Goal: Transaction & Acquisition: Purchase product/service

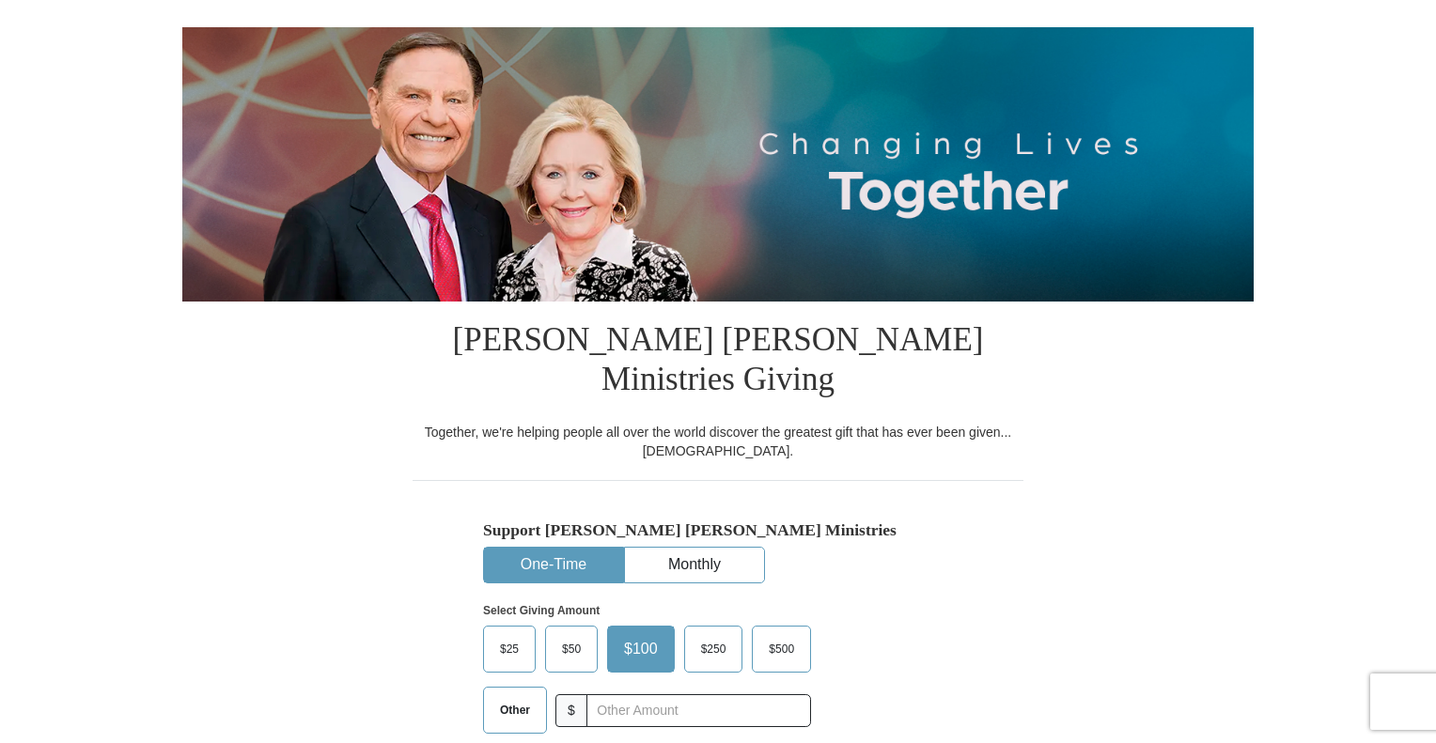
scroll to position [188, 0]
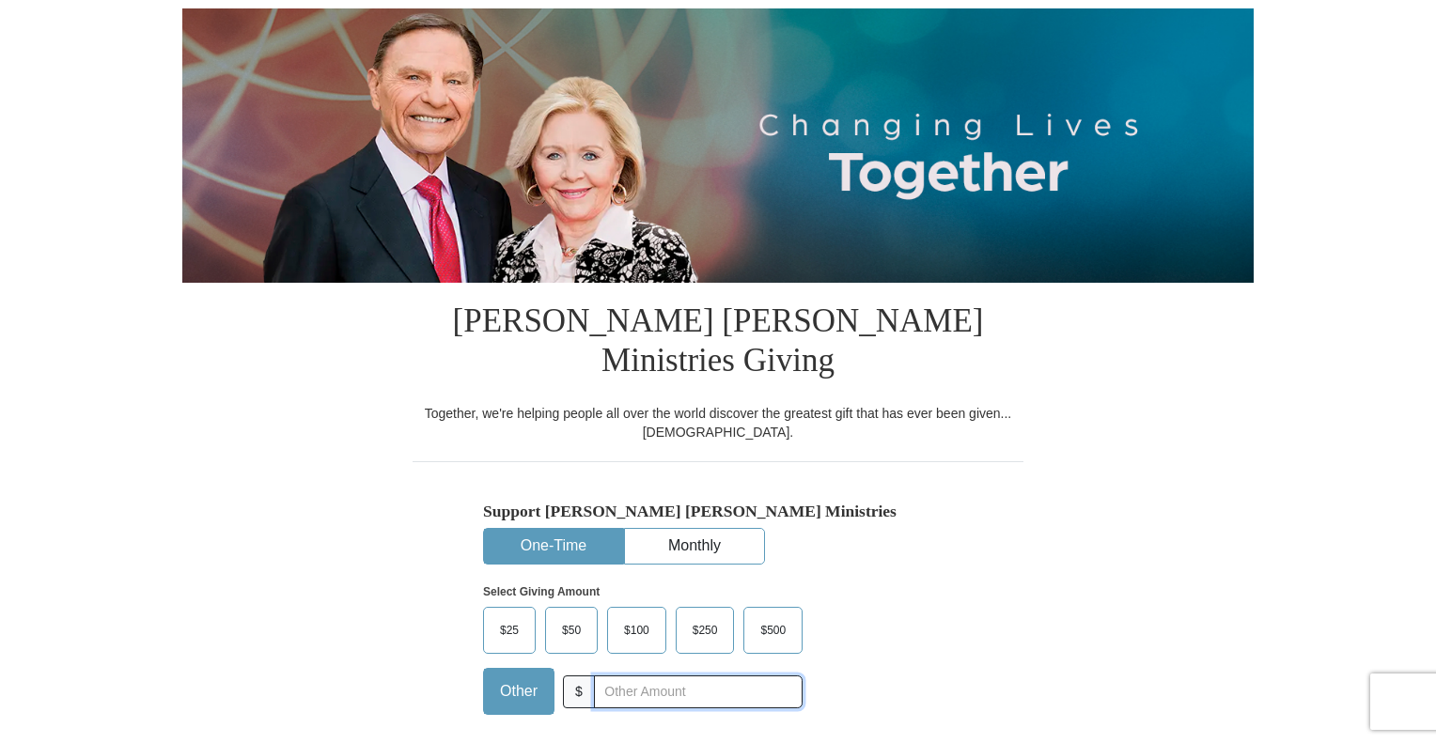
click at [616, 676] on input "text" at bounding box center [698, 692] width 209 height 33
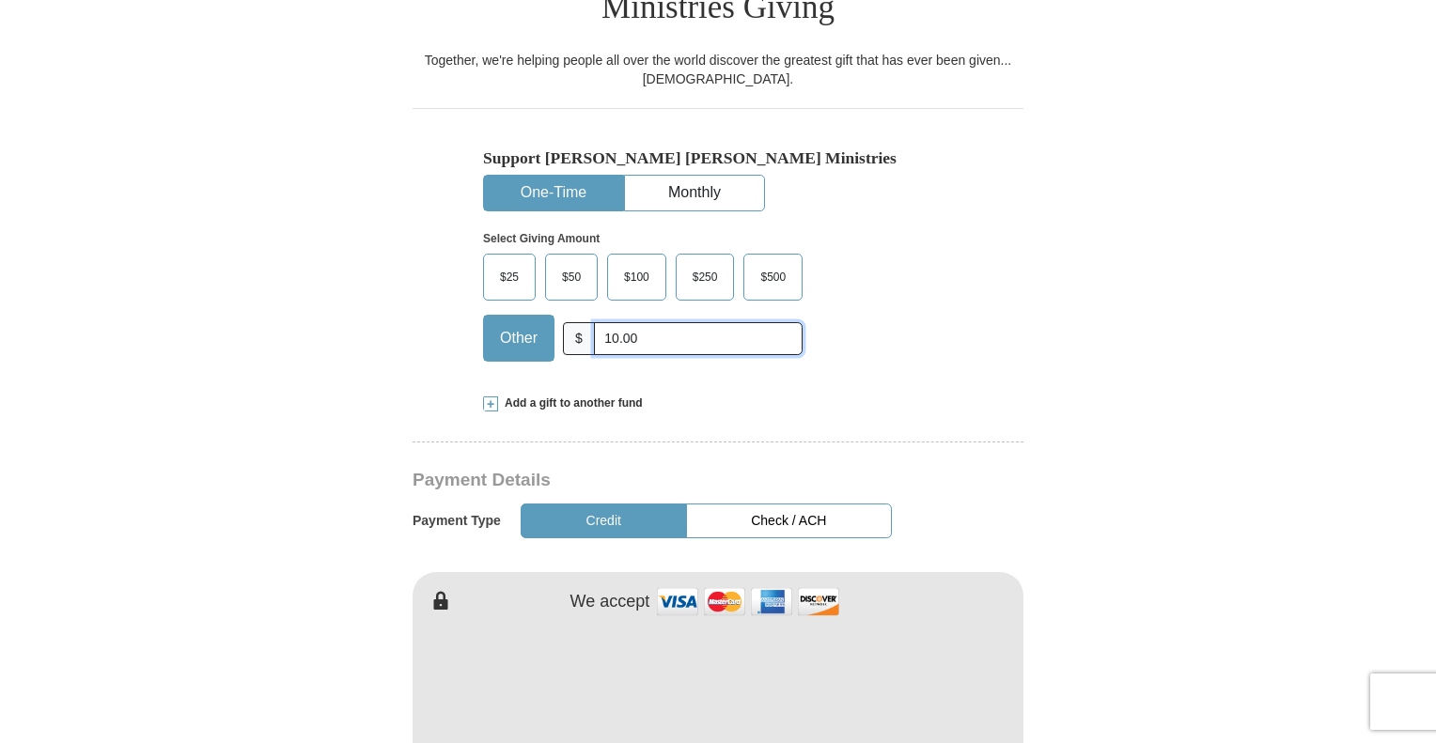
scroll to position [658, 0]
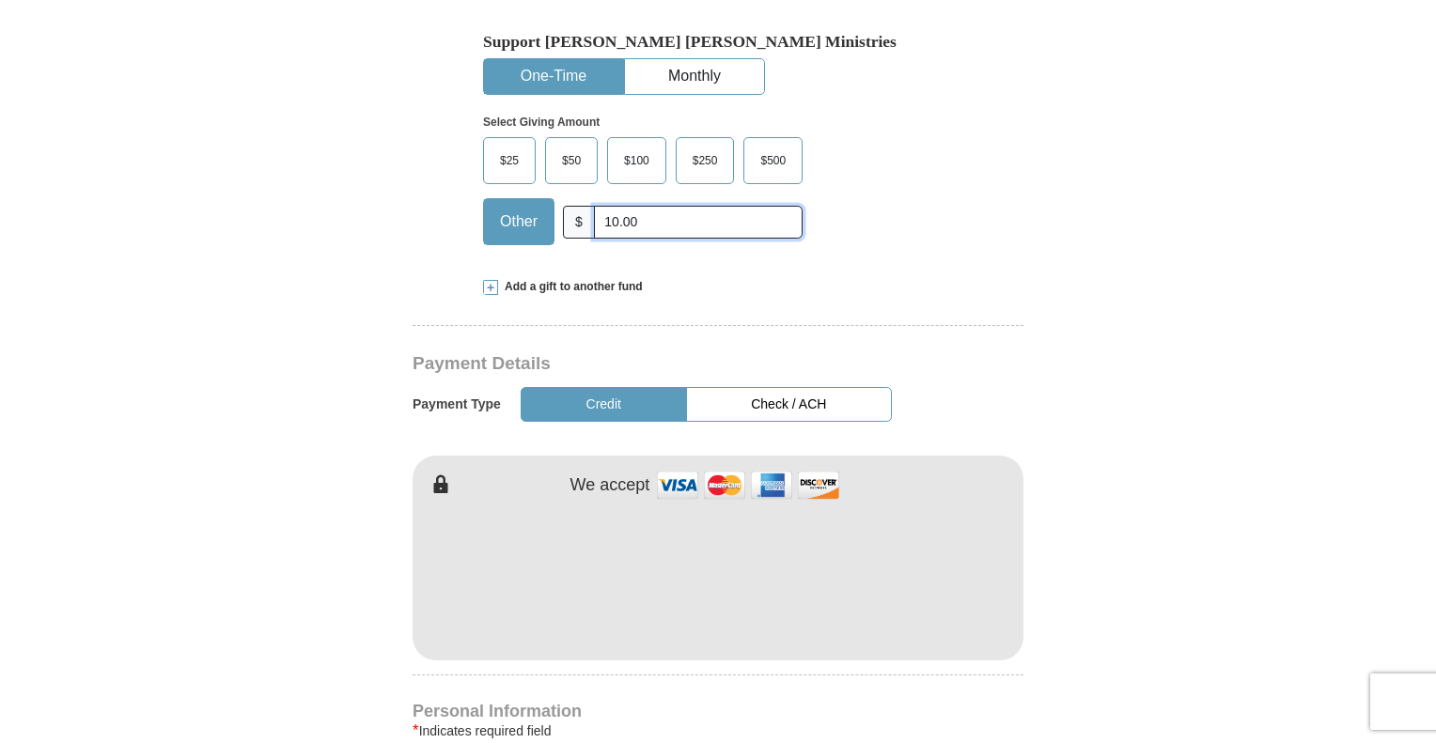
type input "10.00"
type input "Amos"
type input "Robinson"
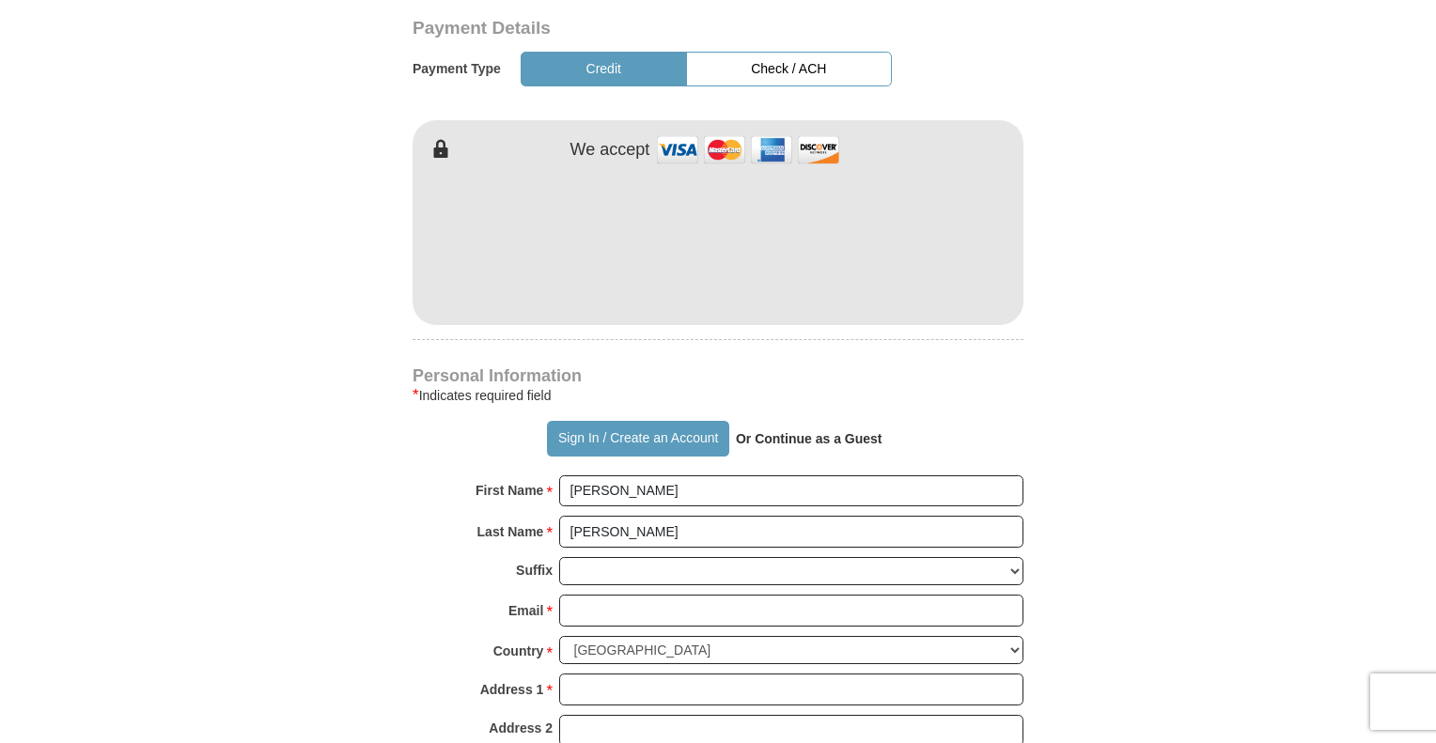
scroll to position [1034, 0]
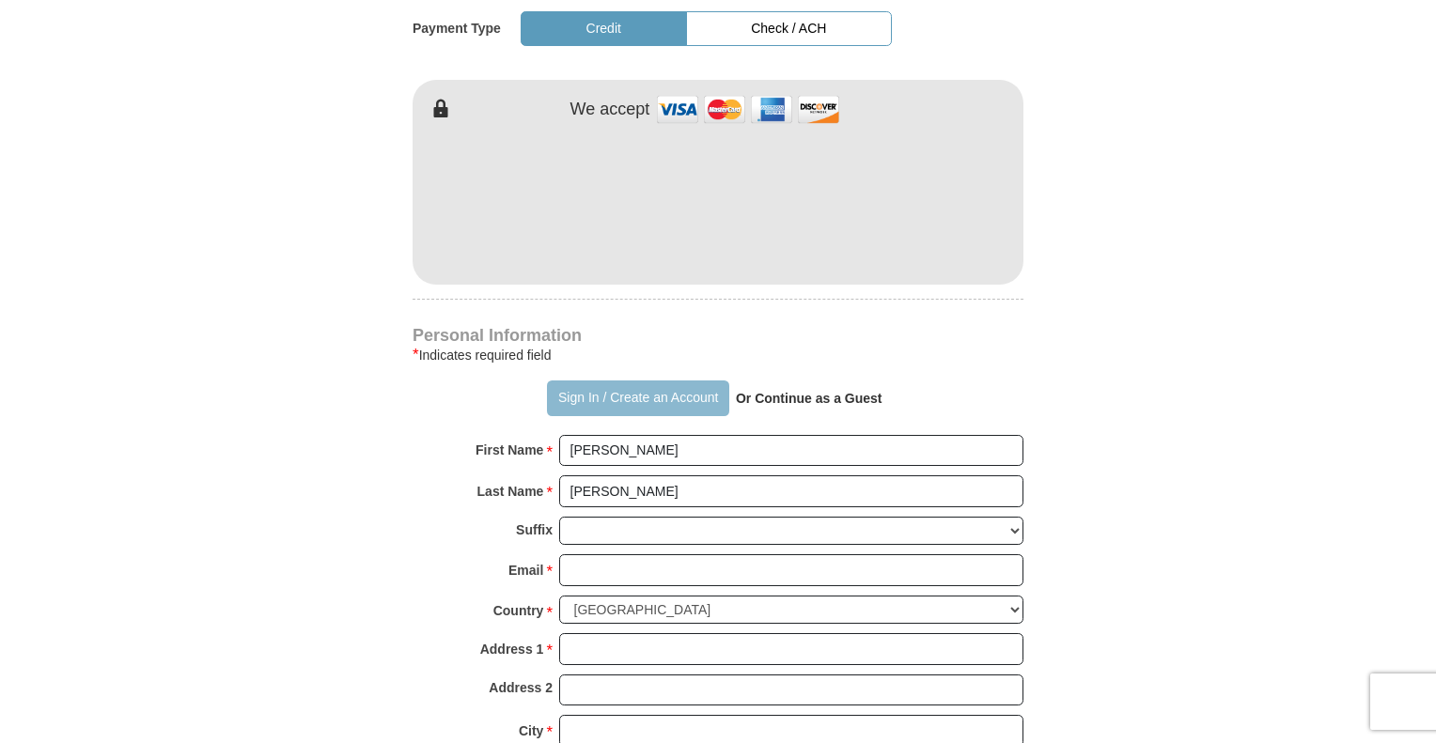
click at [583, 381] on button "Sign In / Create an Account" at bounding box center [637, 399] width 181 height 36
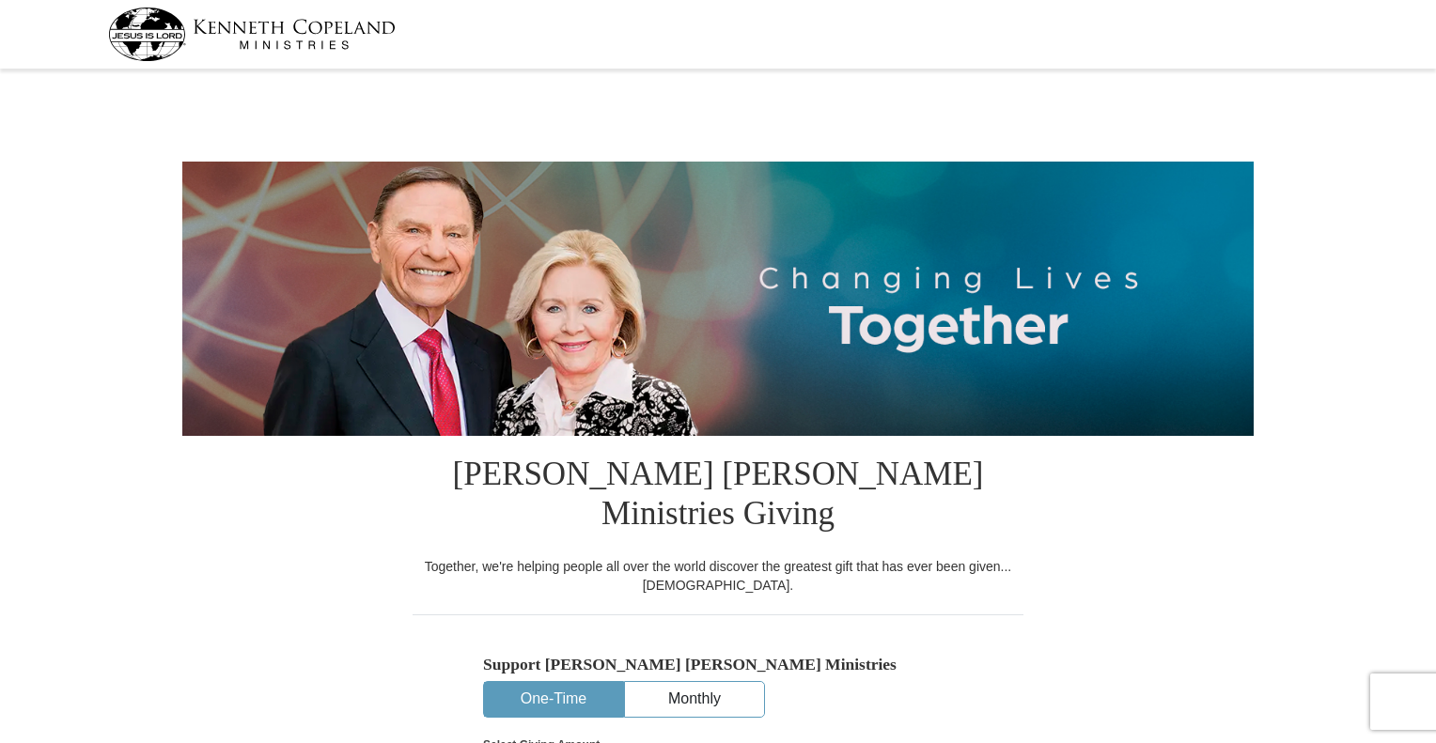
select select "TN"
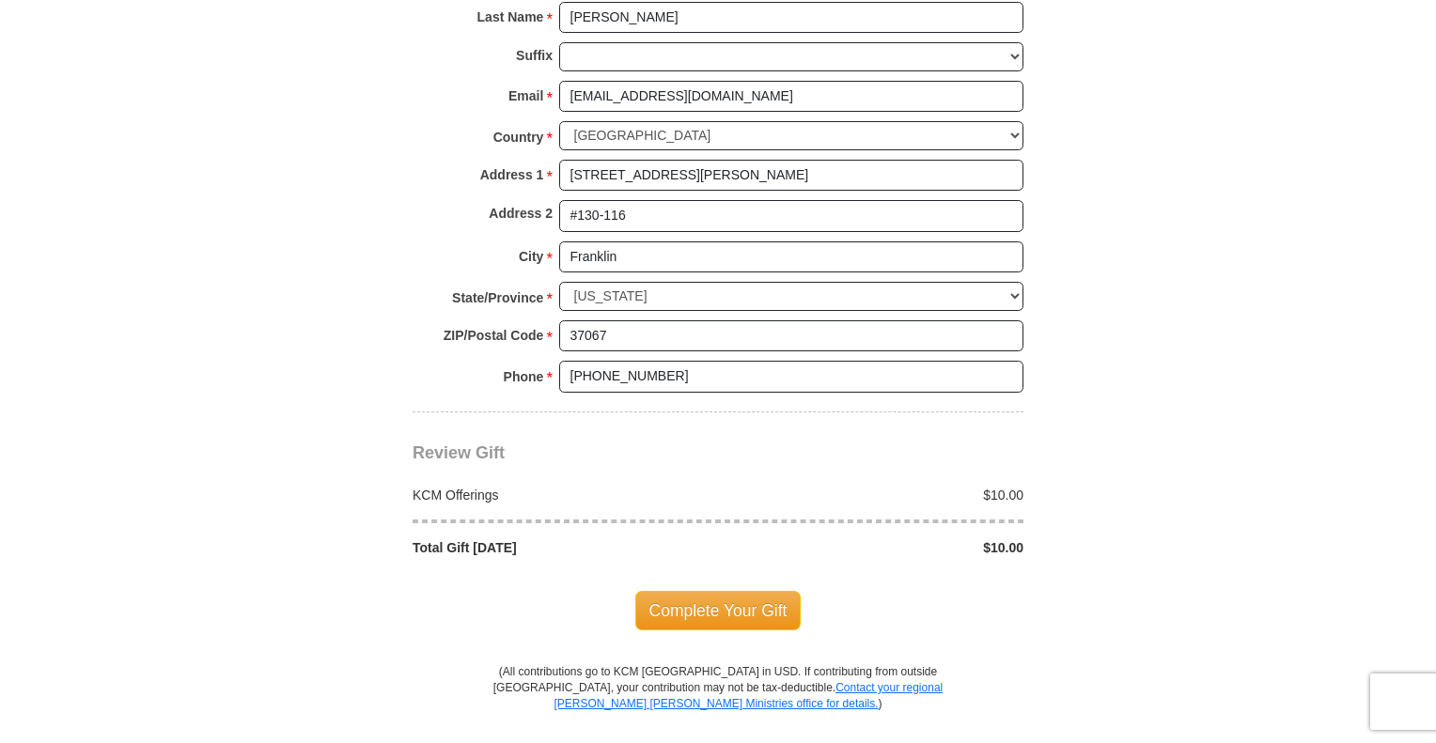
scroll to position [1409, 0]
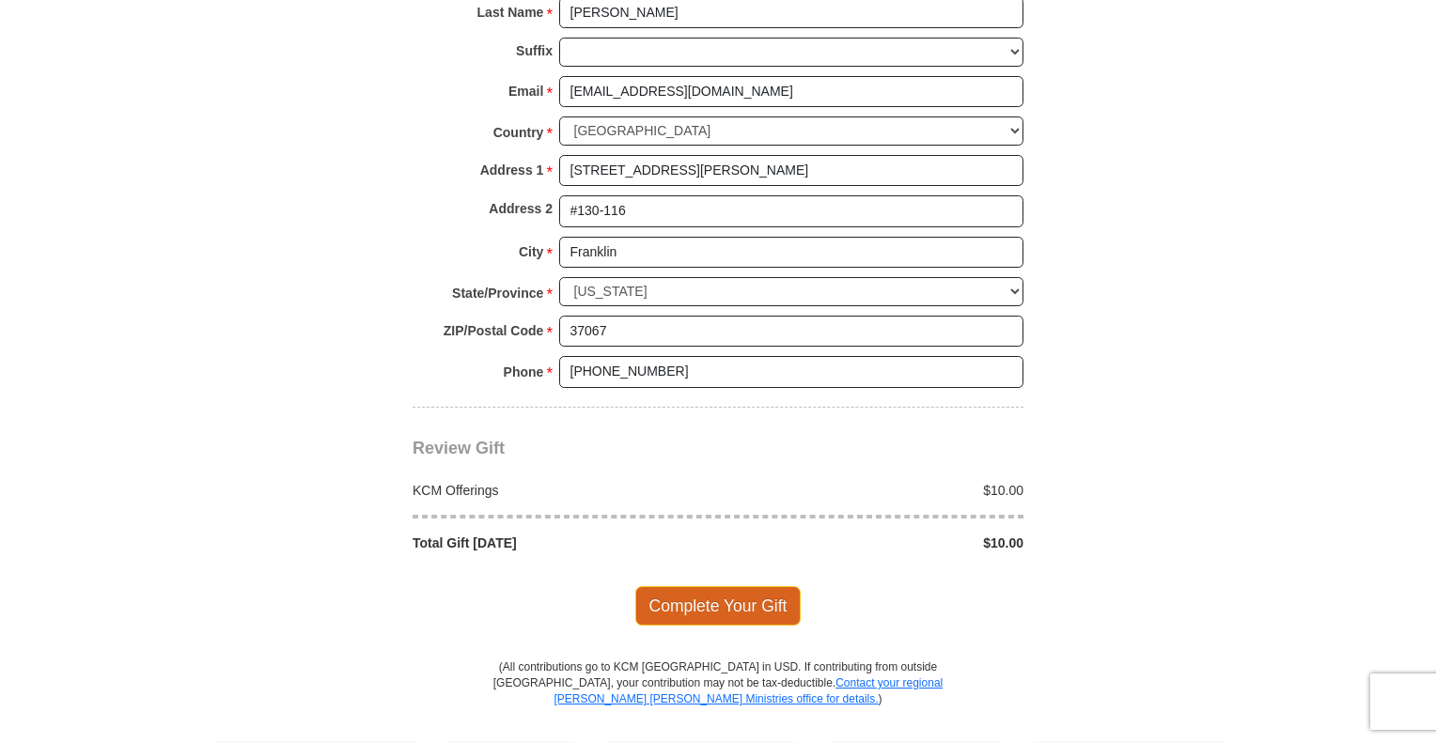
click at [703, 586] on span "Complete Your Gift" at bounding box center [718, 605] width 166 height 39
